Goal: Transaction & Acquisition: Book appointment/travel/reservation

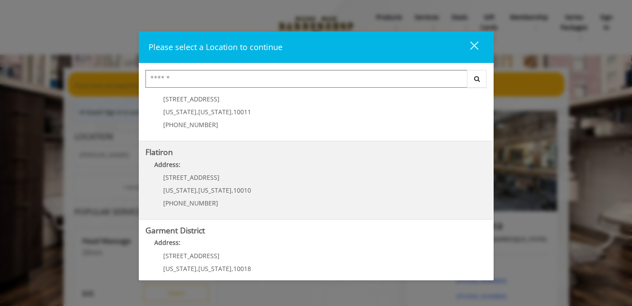
scroll to position [208, 0]
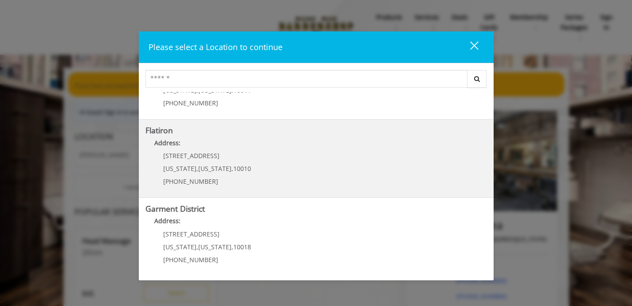
click at [247, 162] on div "10 E 23rd St New York , New York , 10010 (917) 475-1765" at bounding box center [200, 172] width 110 height 39
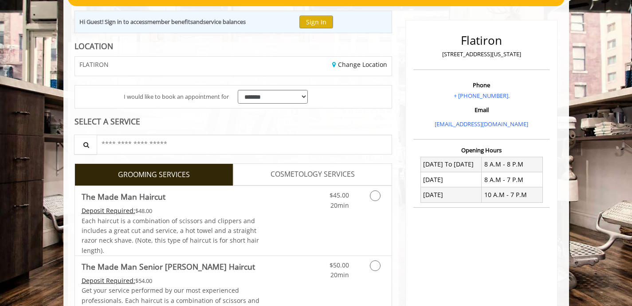
scroll to position [92, 0]
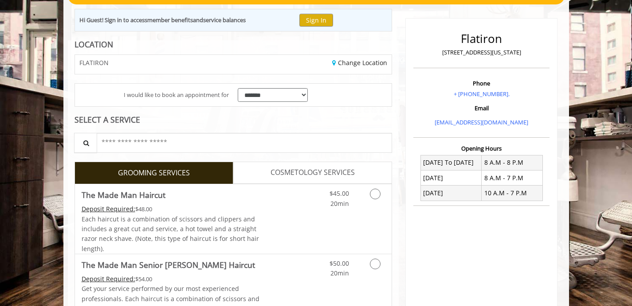
click at [311, 176] on span "COSMETOLOGY SERVICES" at bounding box center [313, 173] width 84 height 12
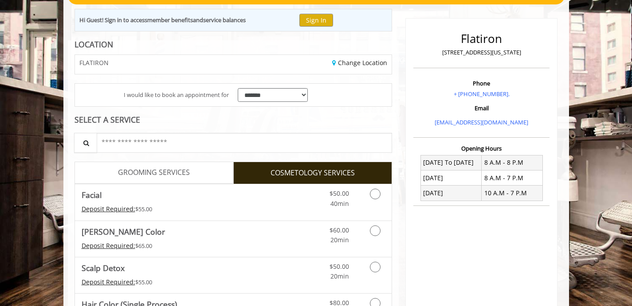
scroll to position [68, 0]
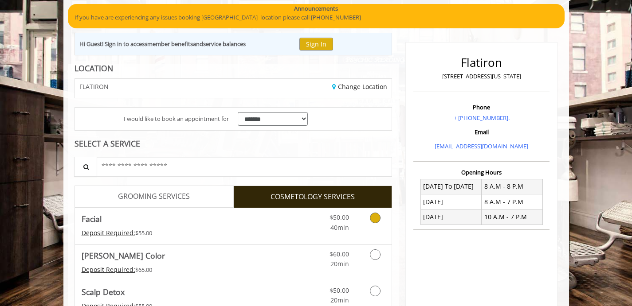
click at [216, 227] on link "Facial Deposit Required: $55.00" at bounding box center [171, 226] width 178 height 36
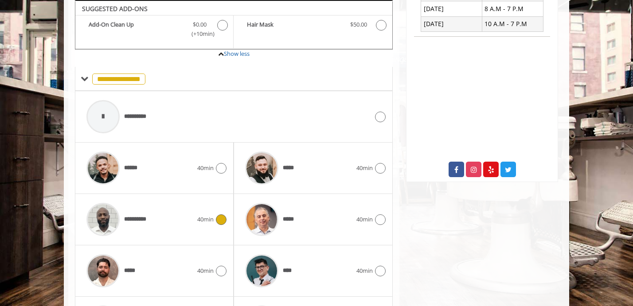
scroll to position [263, 0]
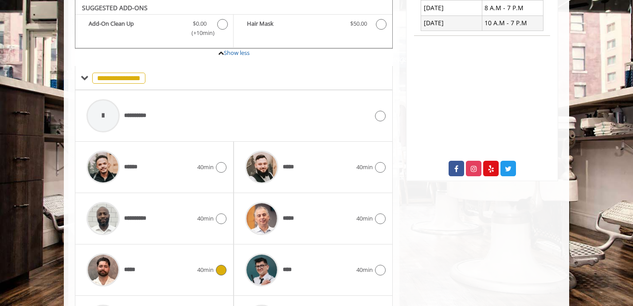
click at [223, 277] on div "***** 40min" at bounding box center [154, 270] width 145 height 42
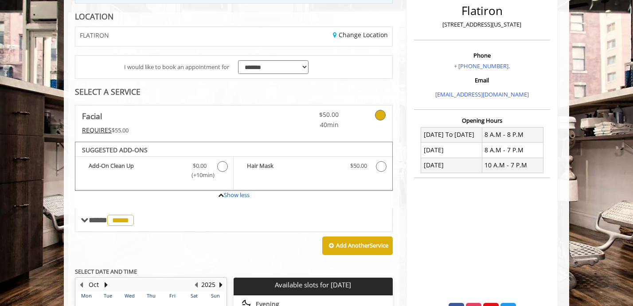
scroll to position [118, 0]
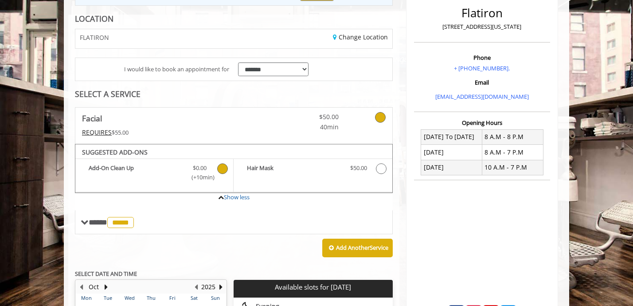
click at [219, 170] on icon "Facial Add-onS" at bounding box center [222, 169] width 11 height 11
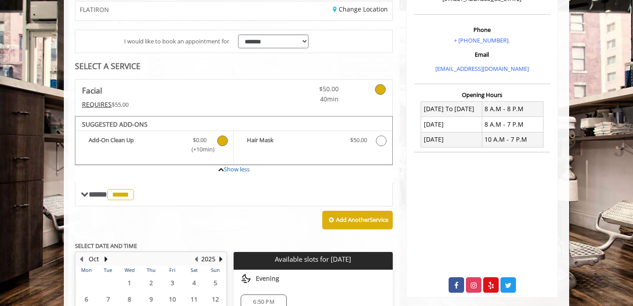
scroll to position [145, 0]
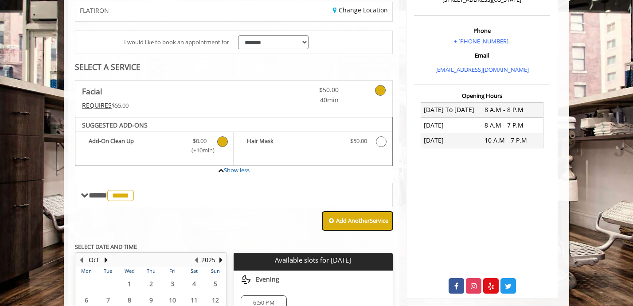
click at [364, 225] on button "Add Another Service" at bounding box center [357, 221] width 71 height 19
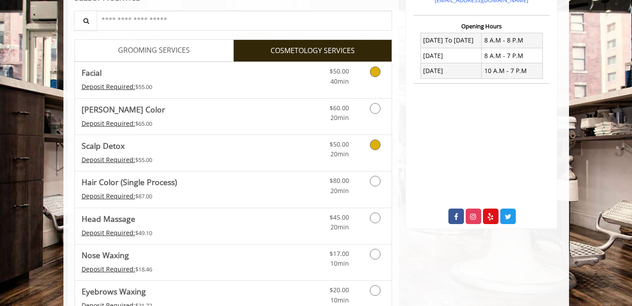
scroll to position [214, 0]
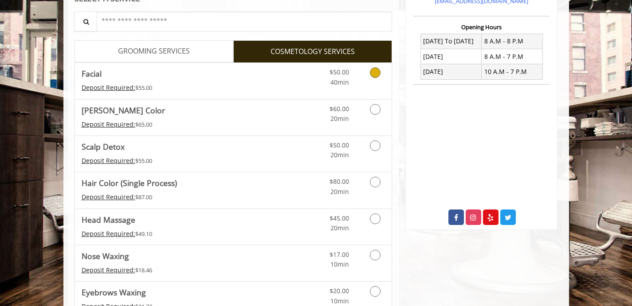
click at [196, 46] on link "GROOMING SERVICES" at bounding box center [154, 51] width 159 height 22
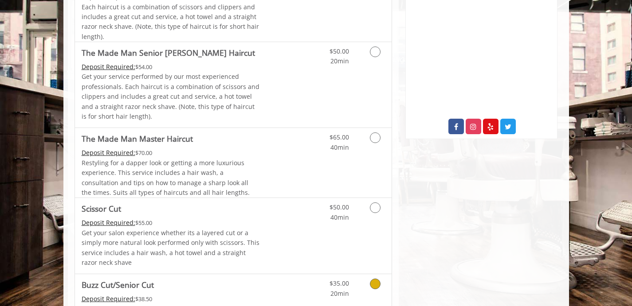
scroll to position [51, 0]
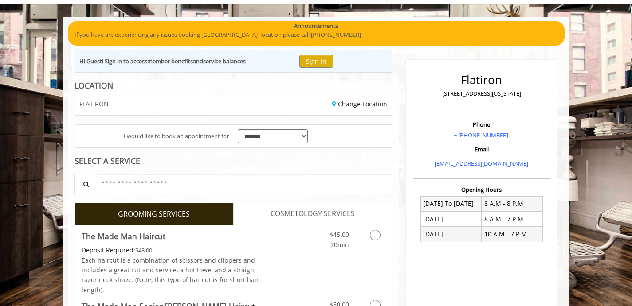
click at [281, 51] on div "Hi Guest! Sign in to access member benefits and service balances Sign In" at bounding box center [234, 61] width 318 height 23
